Goal: Find specific page/section: Find specific page/section

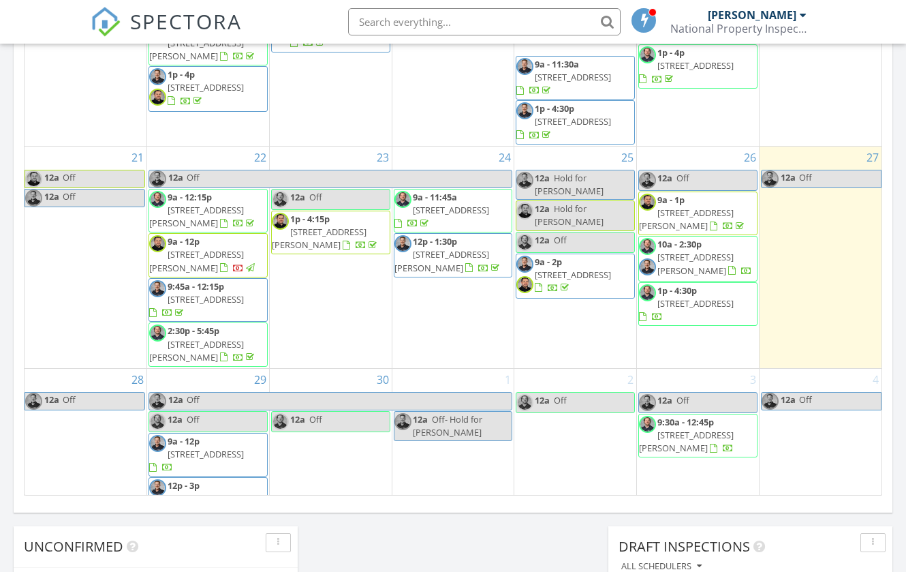
scroll to position [441, 0]
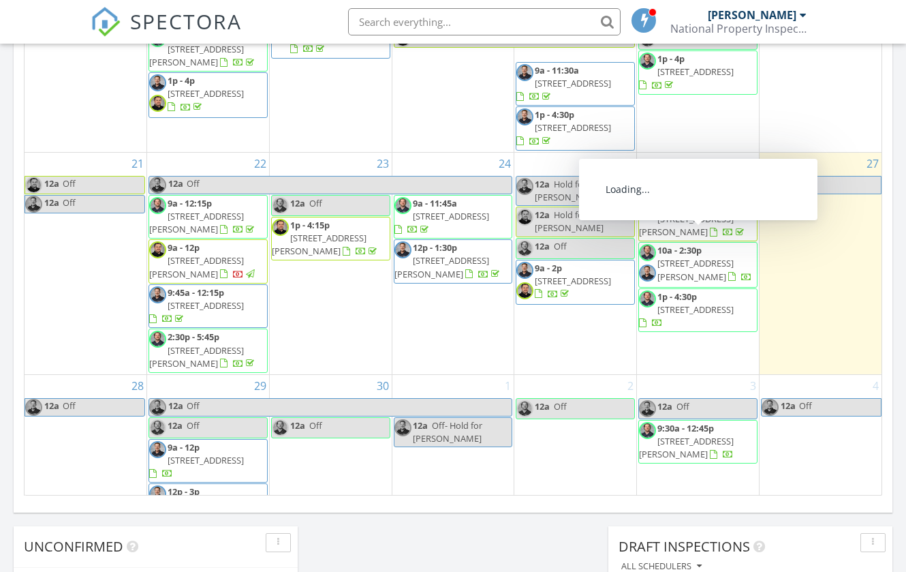
click at [743, 253] on span "10a - 2:30p 8842 NW Ryan St, Portland 97229" at bounding box center [698, 264] width 118 height 41
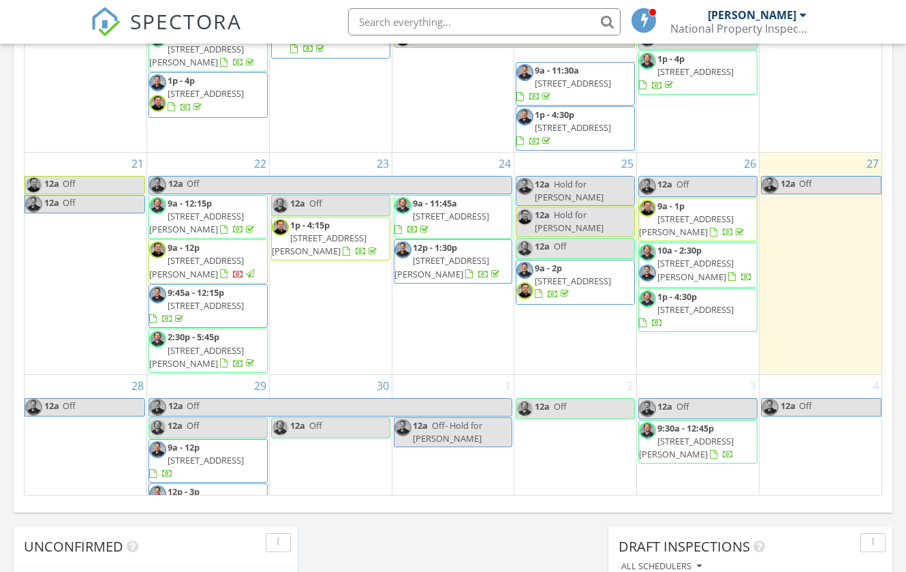
click at [745, 300] on span "1p - 4:30p 10634 SE Mirandol St, Happy Valley 97086" at bounding box center [698, 310] width 118 height 40
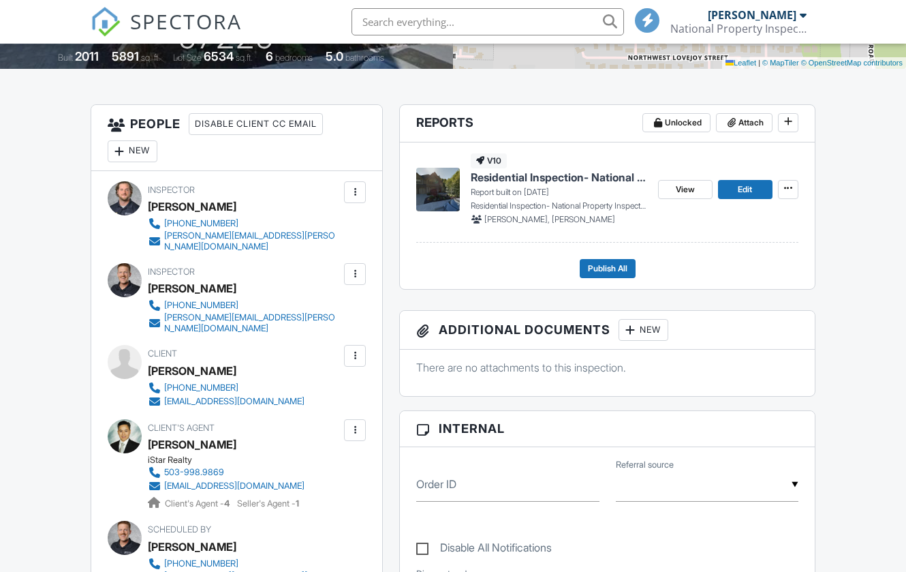
scroll to position [315, 0]
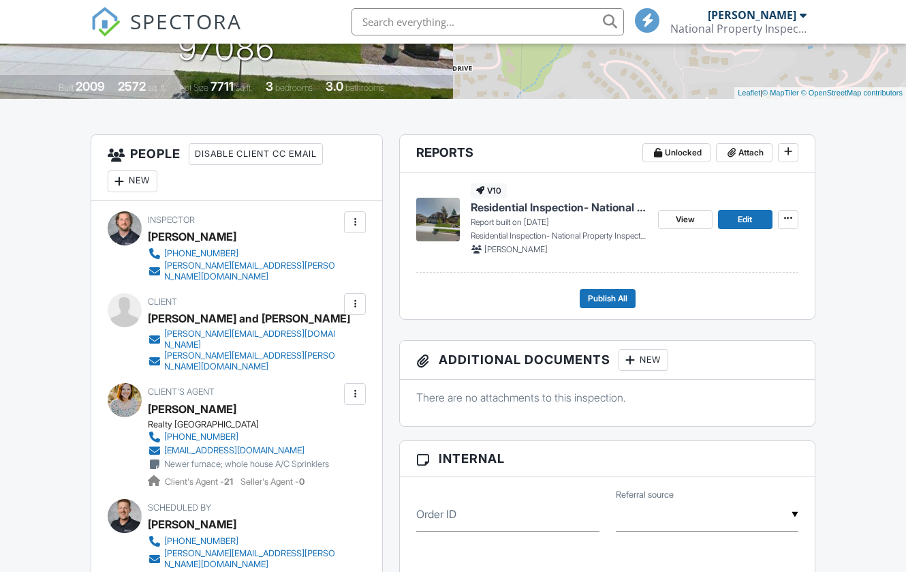
scroll to position [323, 0]
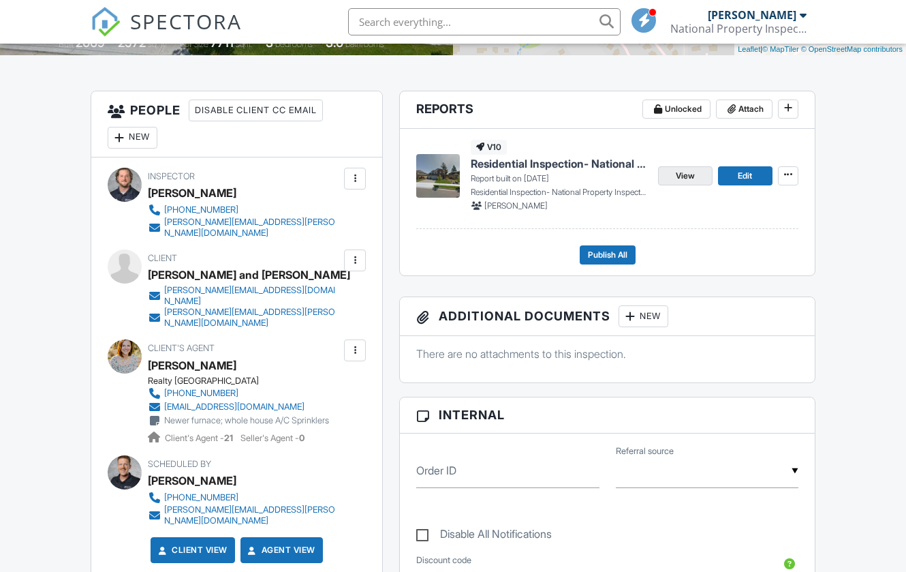
click at [680, 176] on span "View" at bounding box center [685, 176] width 19 height 14
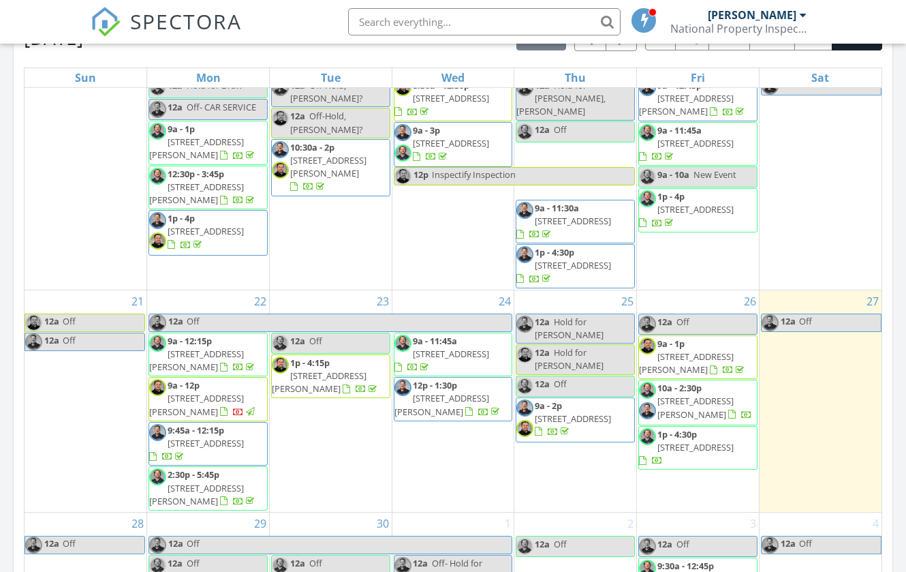
scroll to position [431, 0]
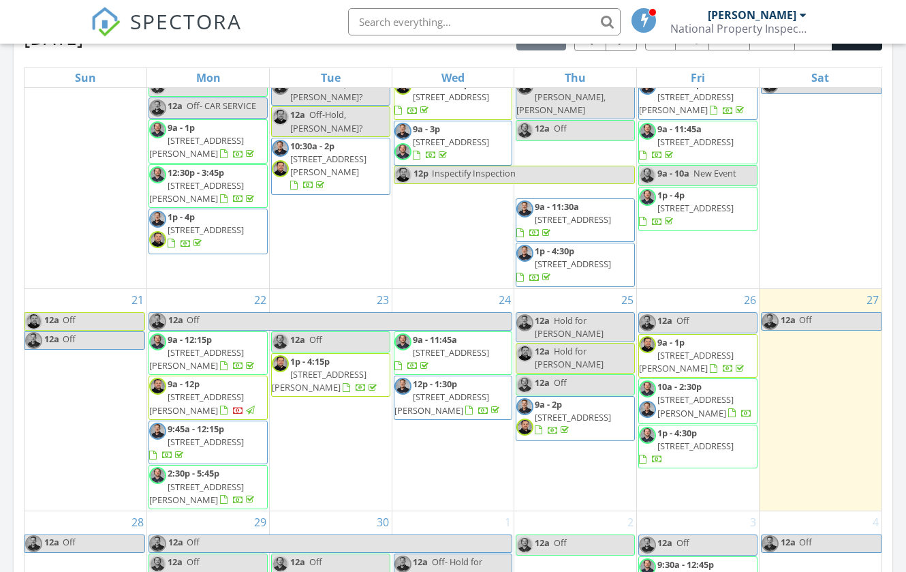
click at [731, 393] on span "8842 NW Ryan St, Portland 97229" at bounding box center [695, 405] width 76 height 25
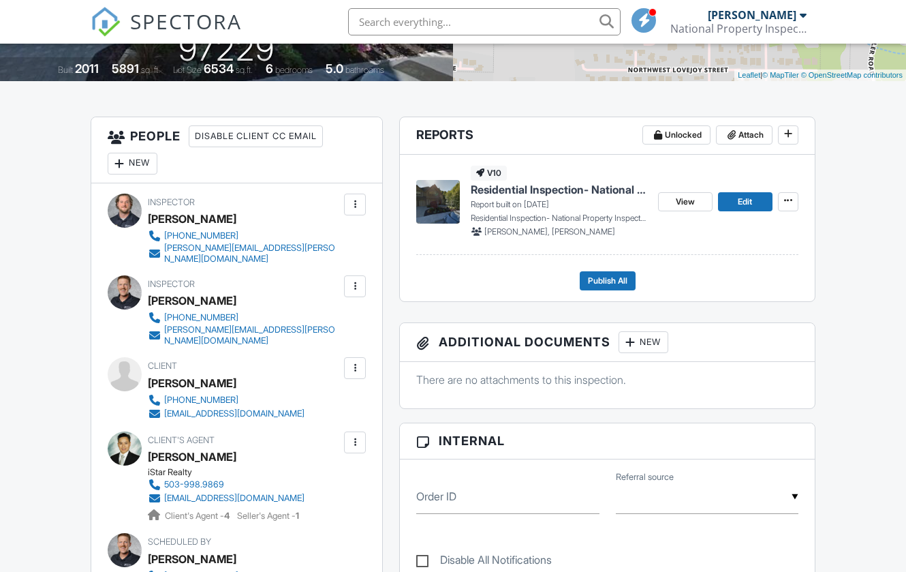
scroll to position [261, 0]
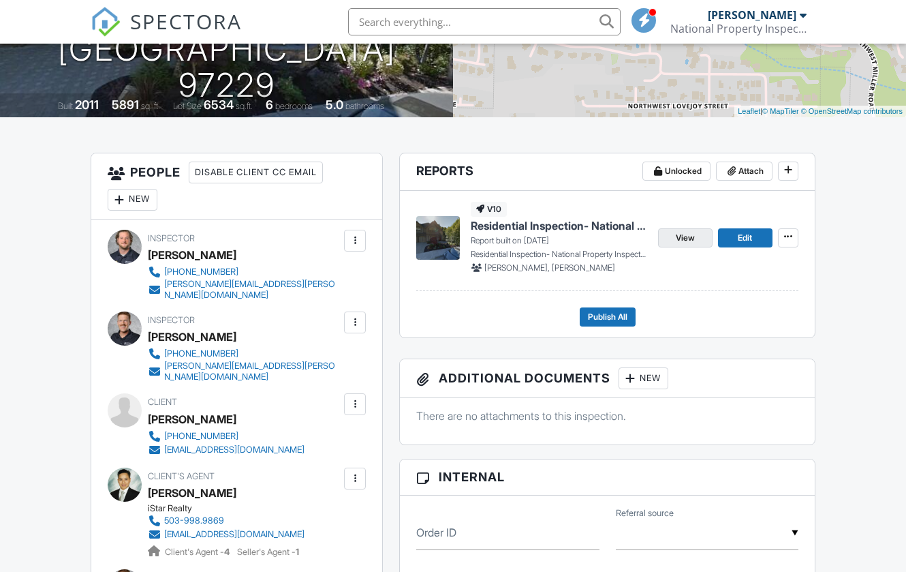
click at [701, 240] on link "View" at bounding box center [685, 237] width 55 height 19
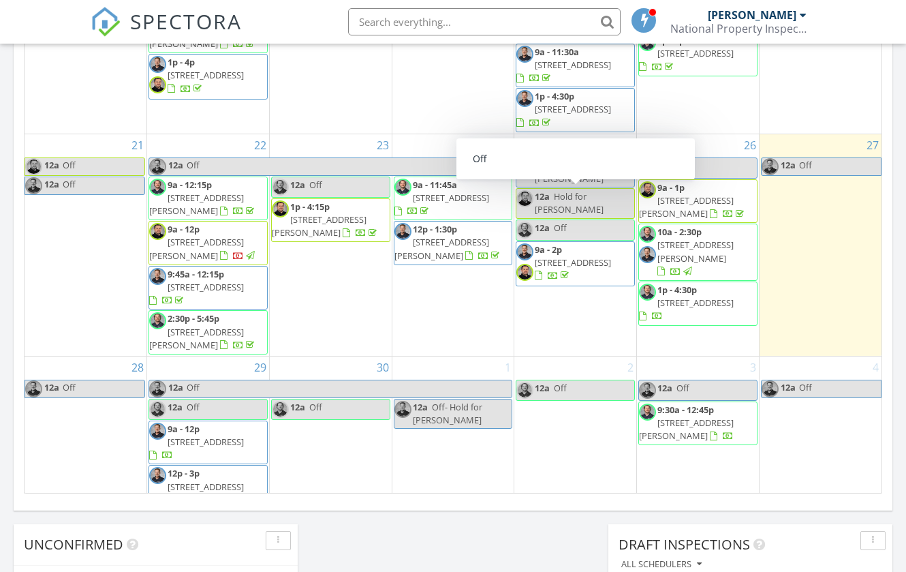
scroll to position [706, 0]
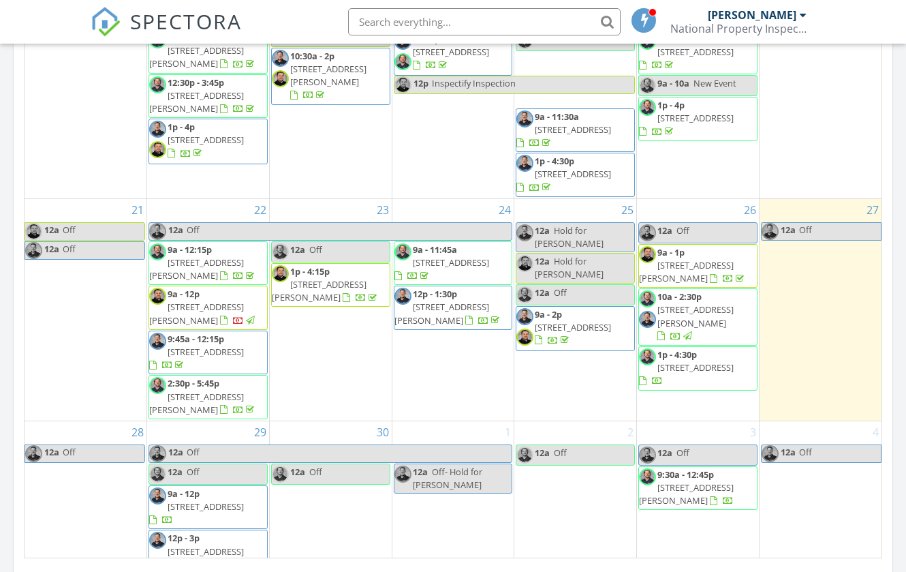
click at [672, 361] on span "10634 SE Mirandol St, Happy Valley 97086" at bounding box center [695, 367] width 76 height 12
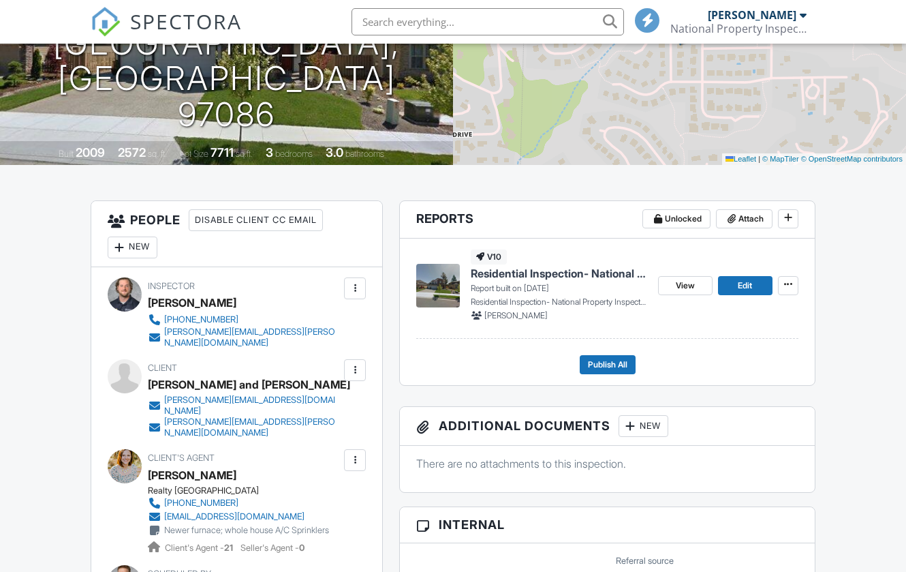
scroll to position [236, 0]
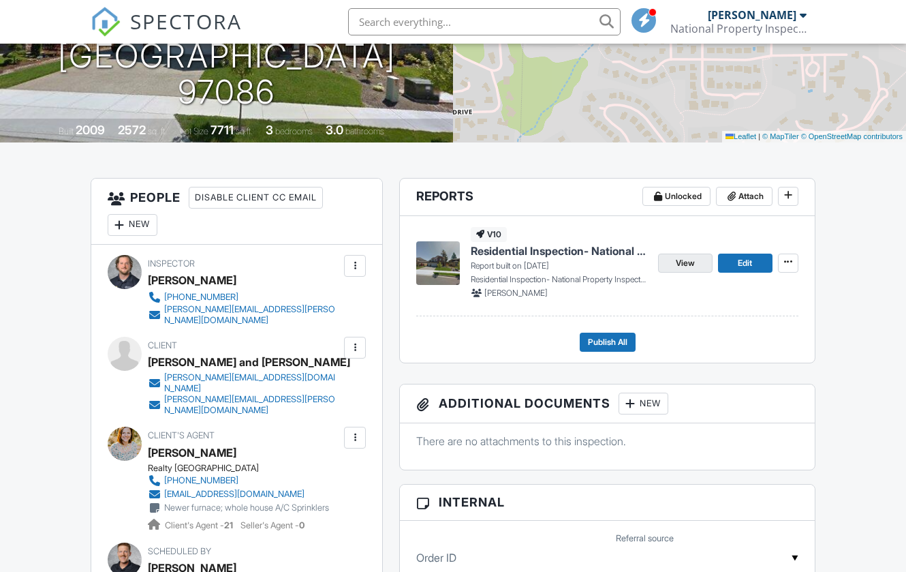
click at [684, 258] on span "View" at bounding box center [685, 263] width 19 height 14
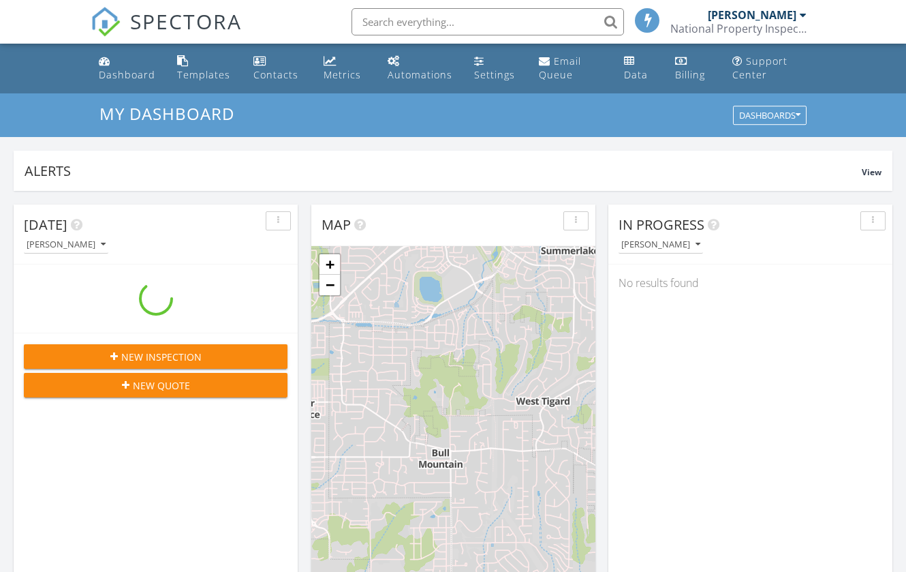
scroll to position [1241, 907]
